Goal: Transaction & Acquisition: Purchase product/service

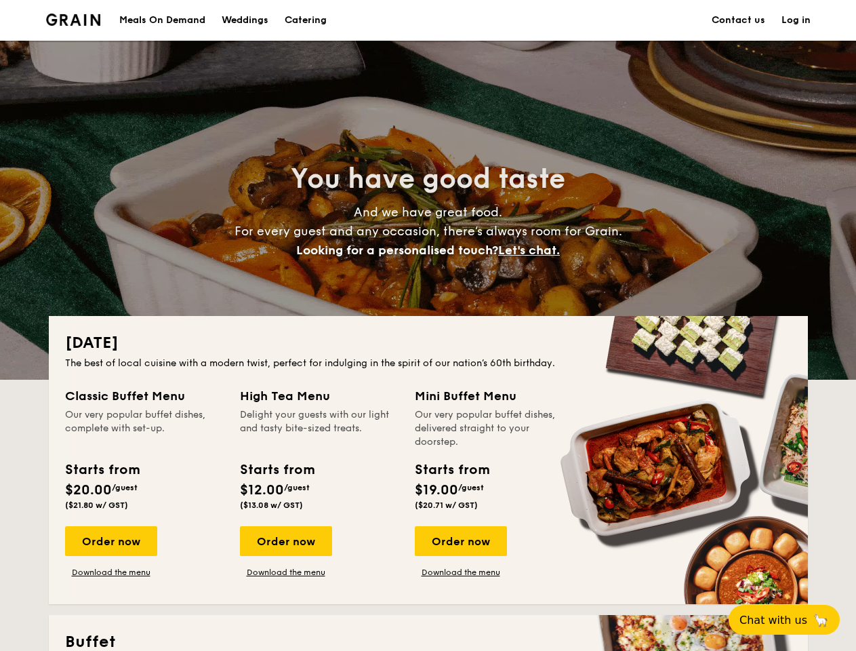
click at [428, 325] on div "[DATE] The best of local cuisine with a modern twist, perfect for indulging in …" at bounding box center [428, 460] width 759 height 288
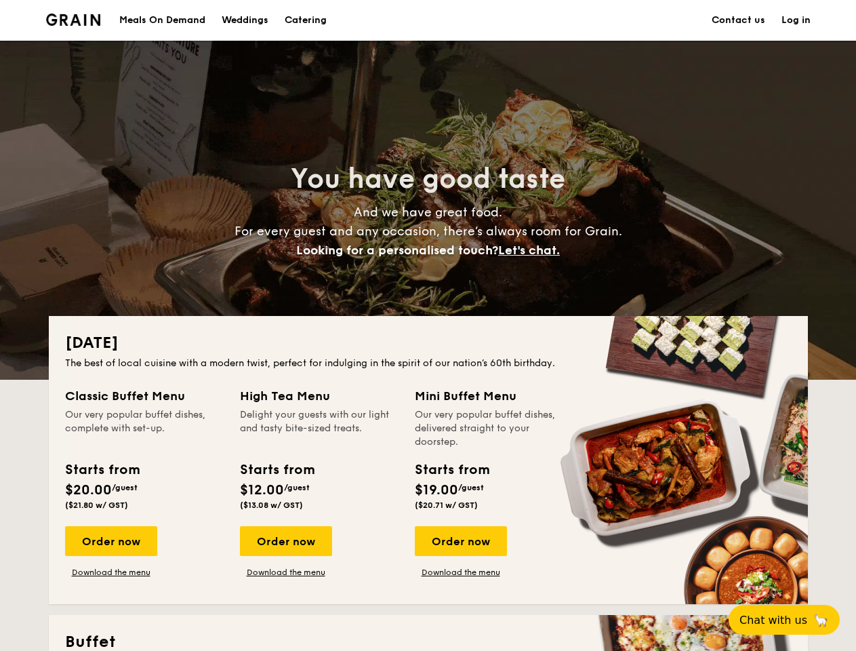
click at [796, 20] on link "Log in" at bounding box center [795, 20] width 29 height 41
click at [533, 250] on span "Let's chat." at bounding box center [529, 250] width 62 height 15
click at [110, 541] on div "Order now" at bounding box center [111, 541] width 92 height 30
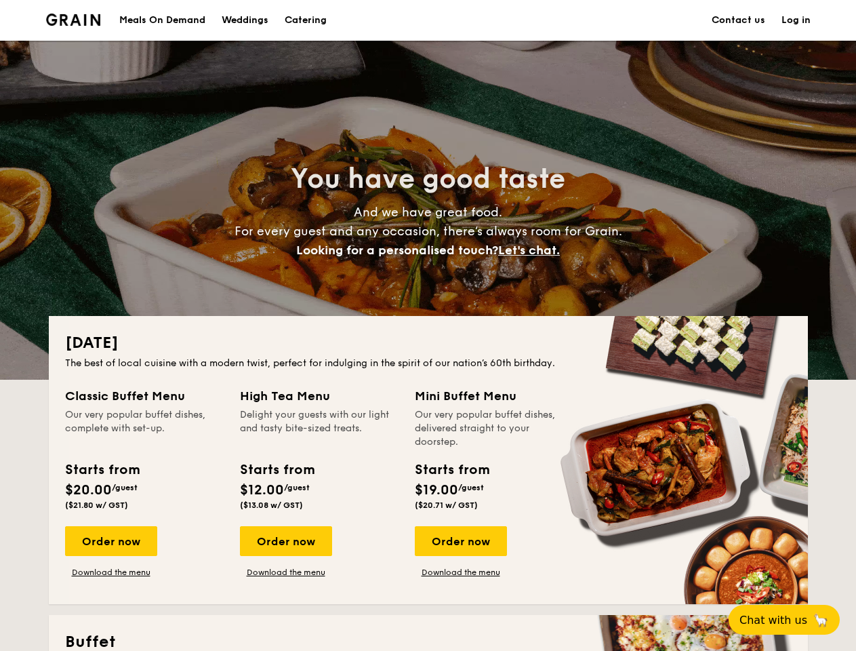
click at [285, 541] on div "Order now" at bounding box center [286, 541] width 92 height 30
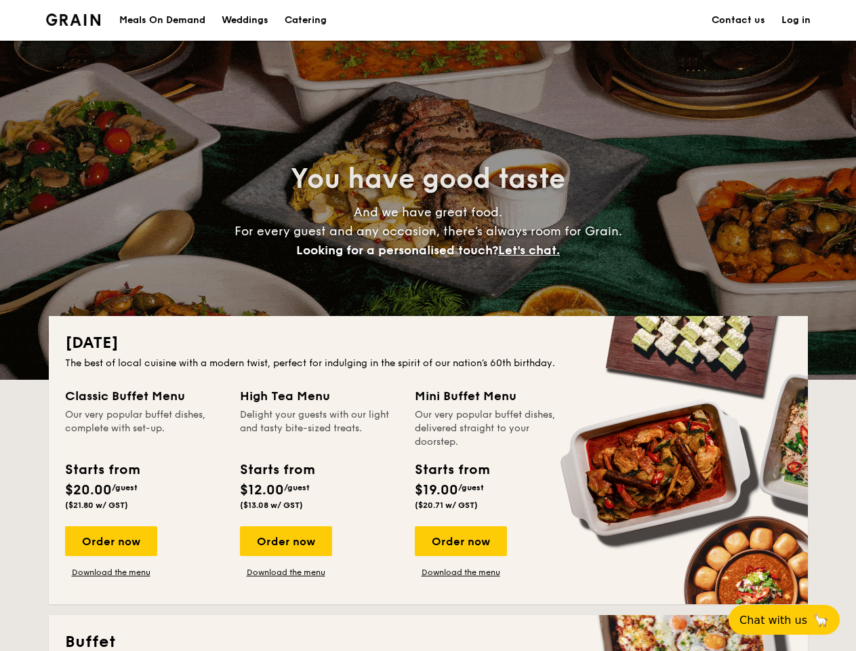
click at [460, 541] on div "Order now" at bounding box center [461, 541] width 92 height 30
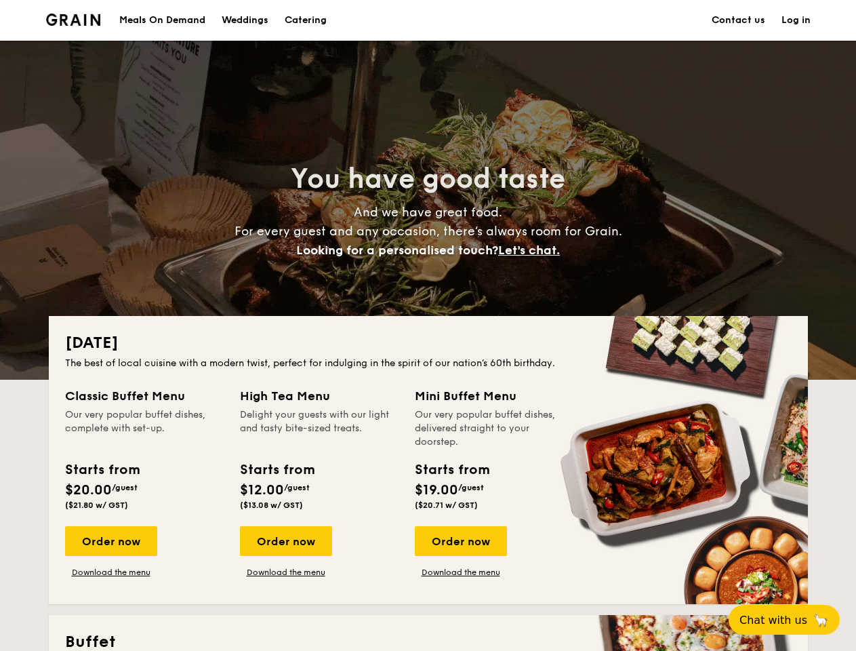
click at [792, 620] on span "Chat with us" at bounding box center [773, 619] width 68 height 13
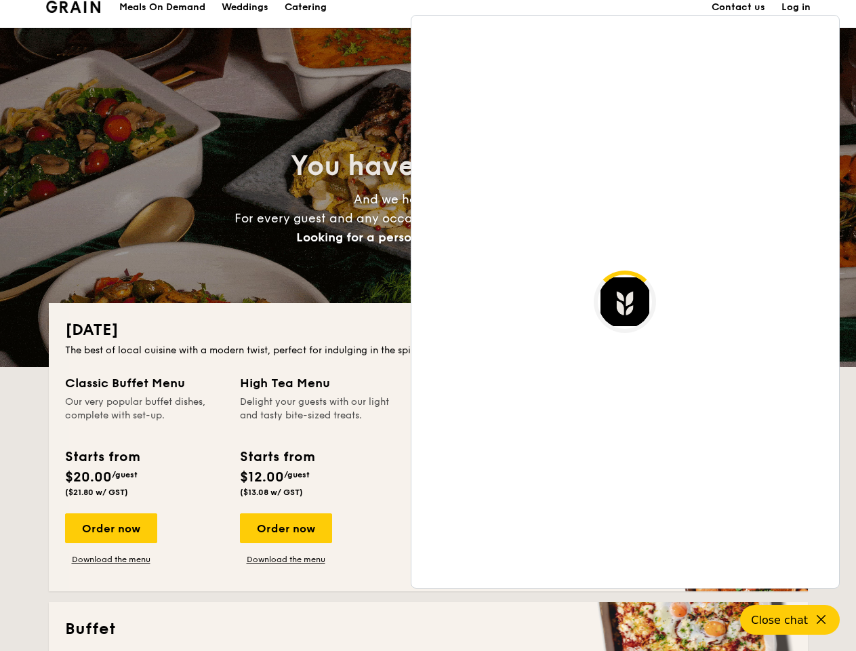
scroll to position [2625, 0]
